Goal: Task Accomplishment & Management: Manage account settings

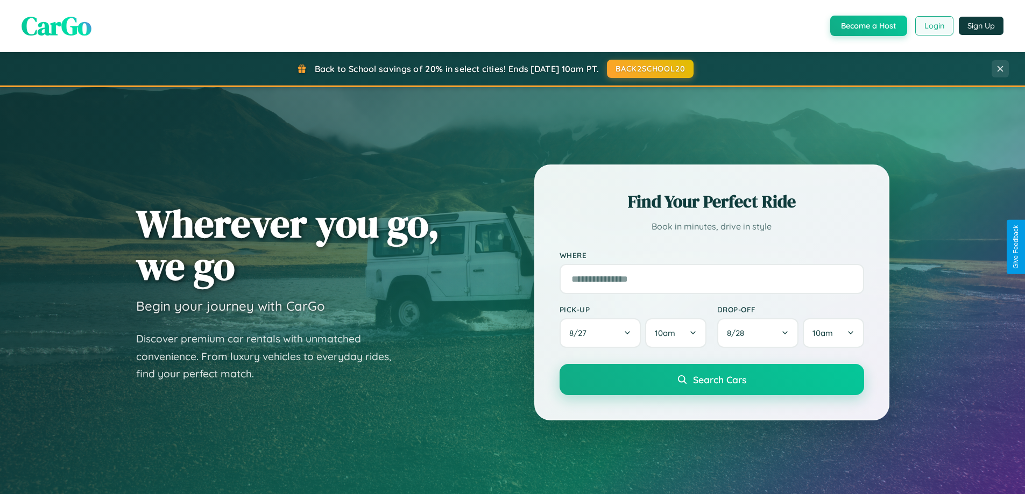
click at [933, 26] on button "Login" at bounding box center [934, 25] width 38 height 19
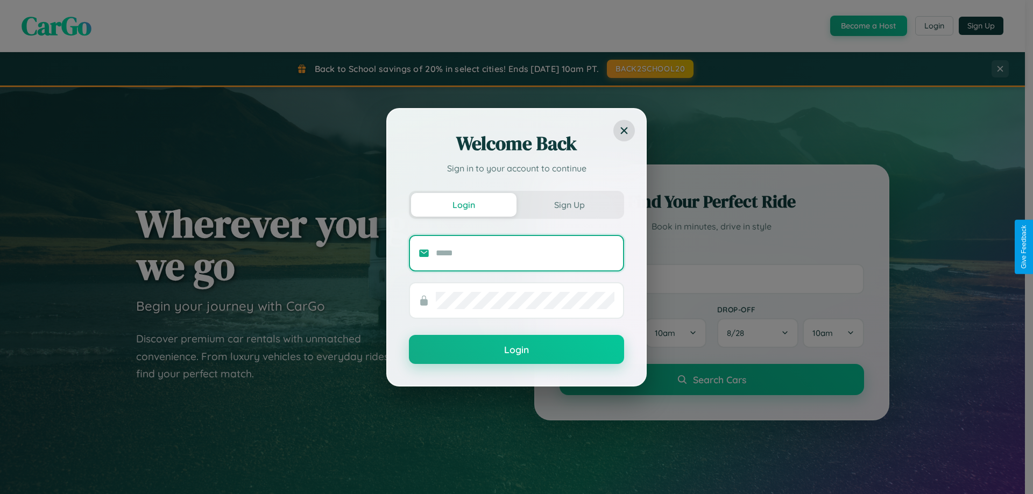
click at [525, 253] on input "text" at bounding box center [525, 253] width 179 height 17
type input "**********"
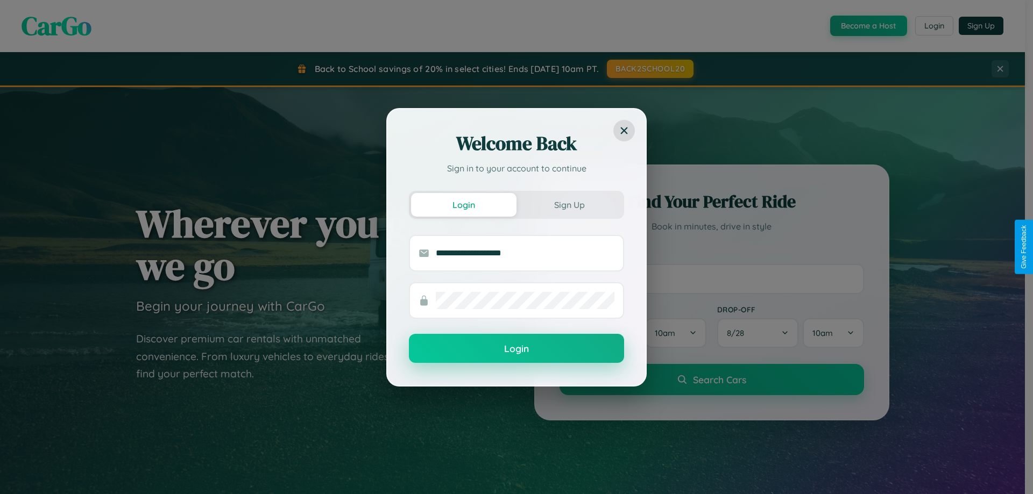
click at [516, 349] on button "Login" at bounding box center [516, 348] width 215 height 29
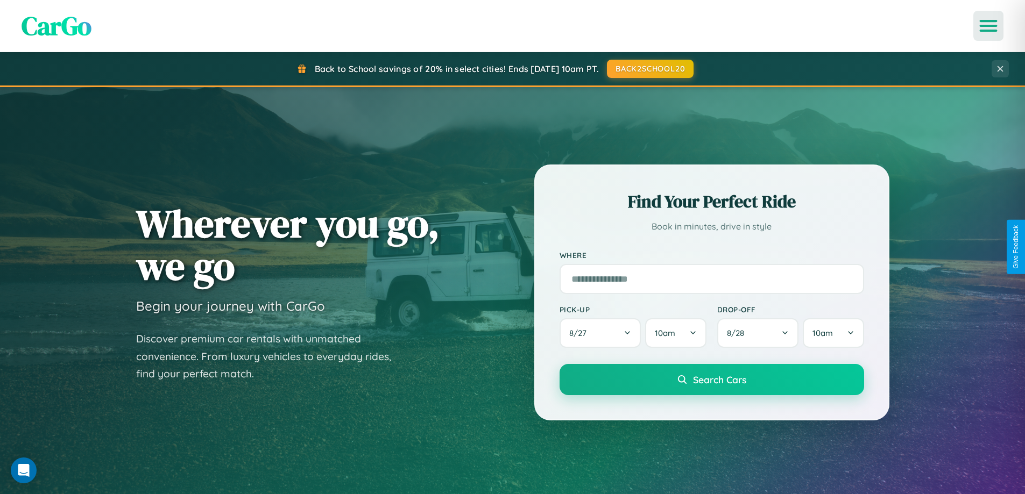
click at [988, 26] on icon "Open menu" at bounding box center [989, 26] width 16 height 10
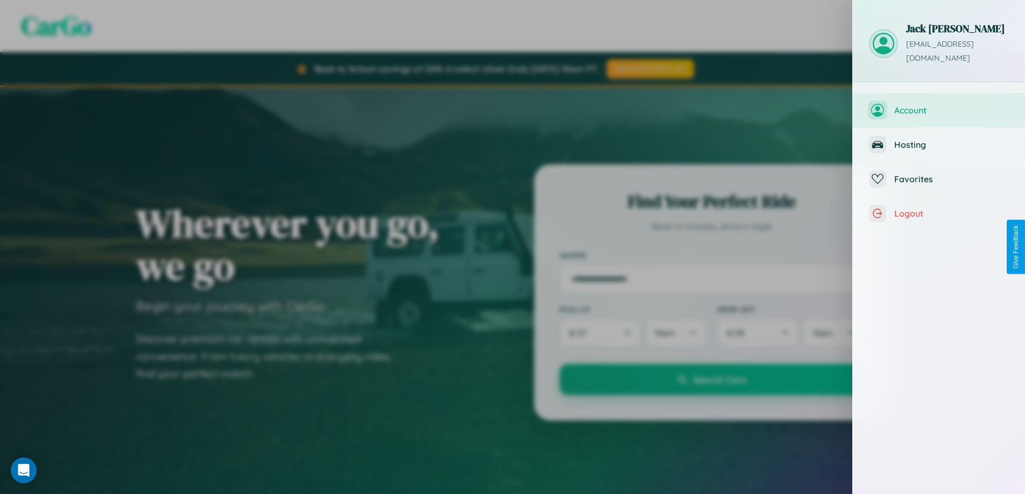
click at [939, 105] on span "Account" at bounding box center [951, 110] width 115 height 11
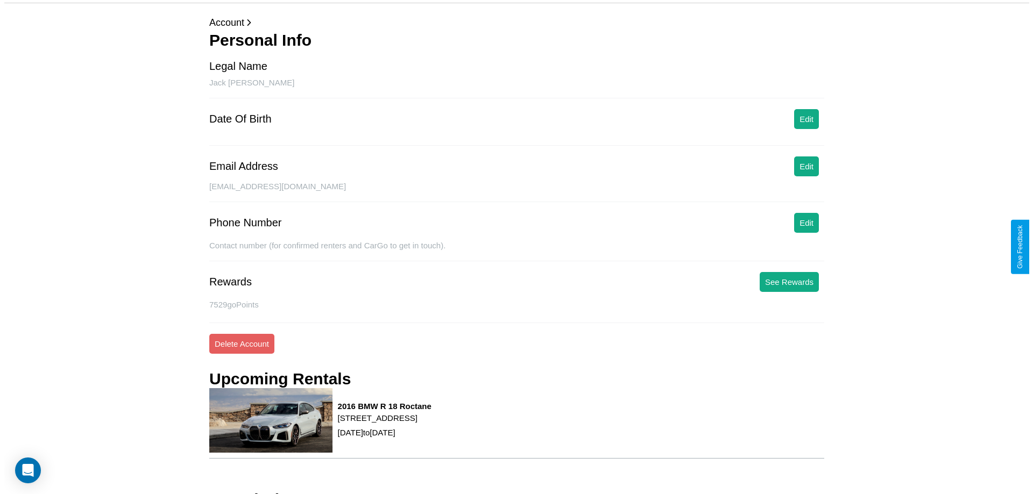
scroll to position [96, 0]
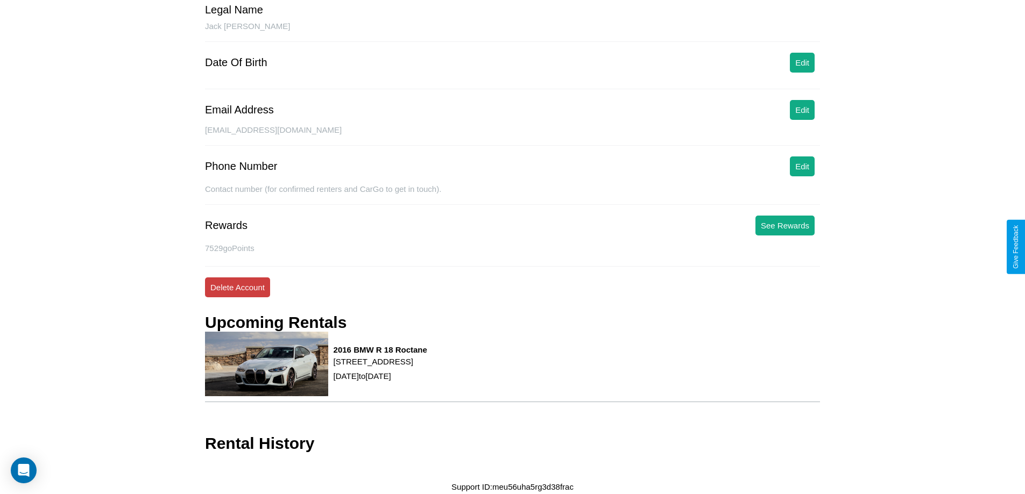
click at [237, 287] on button "Delete Account" at bounding box center [237, 288] width 65 height 20
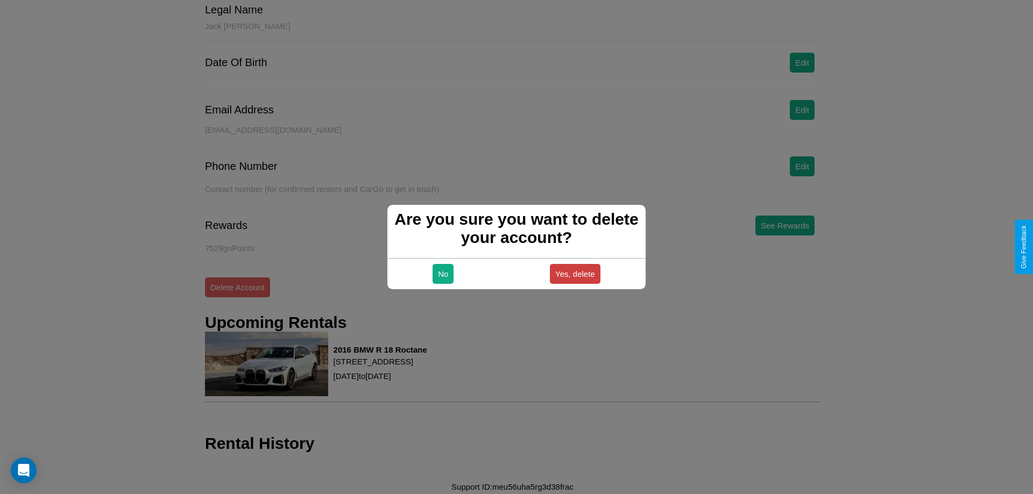
click at [574, 274] on button "Yes, delete" at bounding box center [575, 274] width 51 height 20
